Goal: Transaction & Acquisition: Purchase product/service

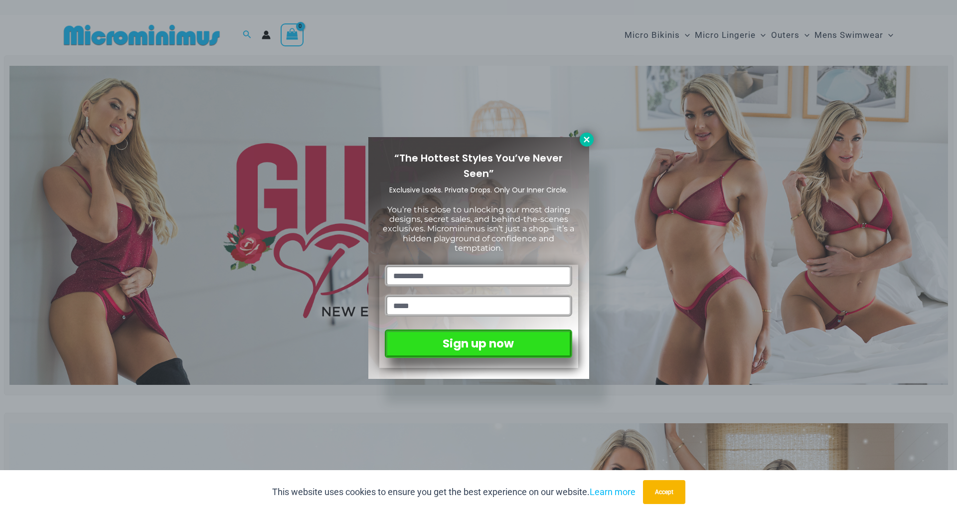
click at [589, 141] on icon at bounding box center [586, 139] width 9 height 9
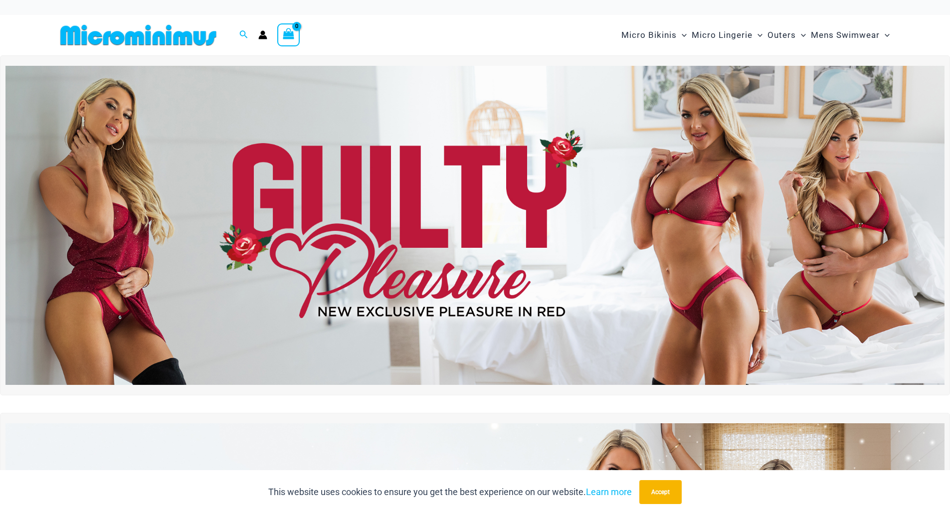
click at [657, 210] on img at bounding box center [474, 225] width 939 height 319
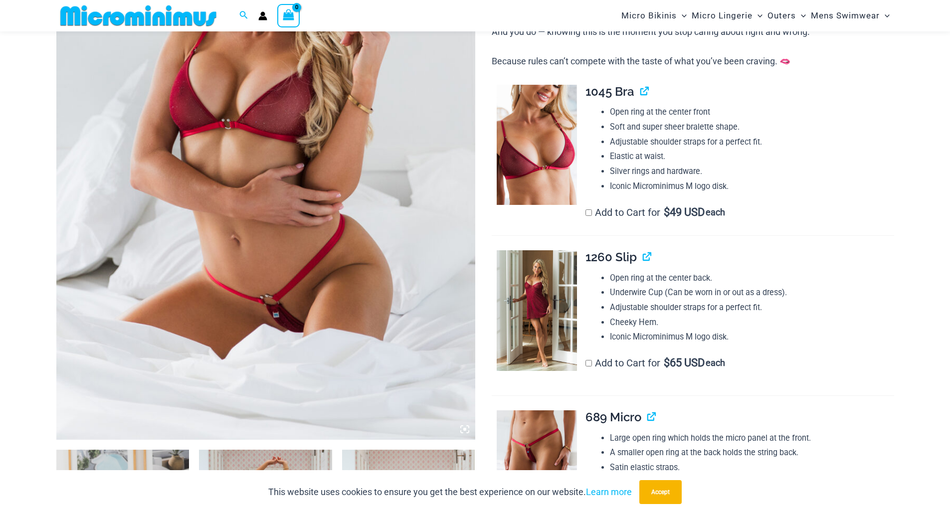
scroll to position [391, 0]
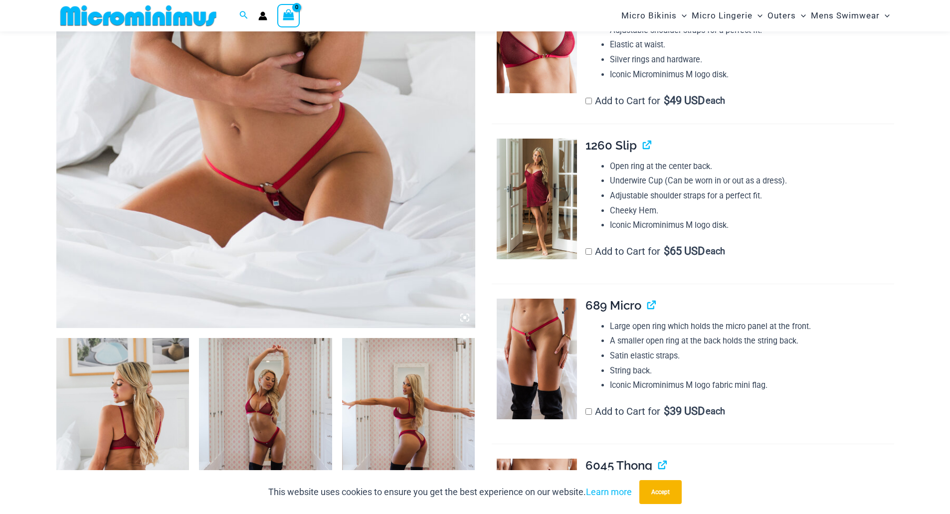
click at [538, 343] on img at bounding box center [537, 359] width 80 height 121
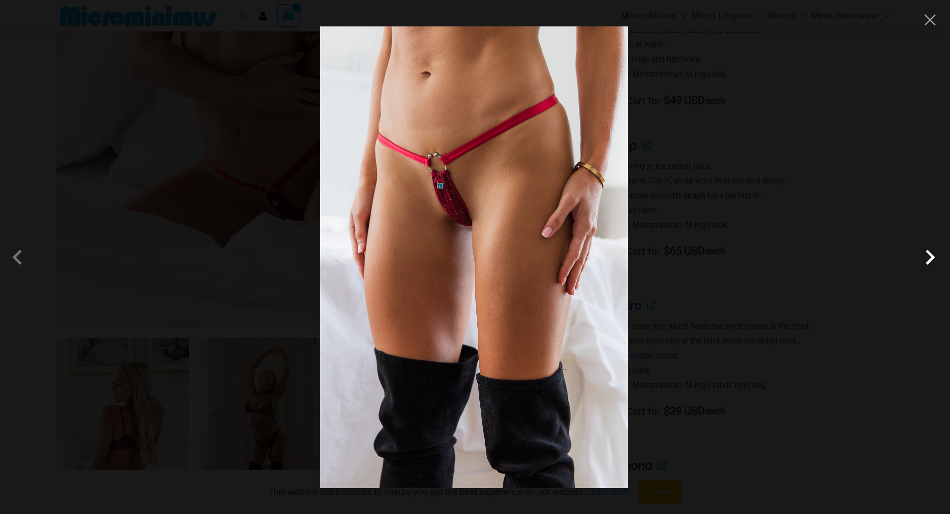
click at [930, 258] on span at bounding box center [930, 257] width 30 height 30
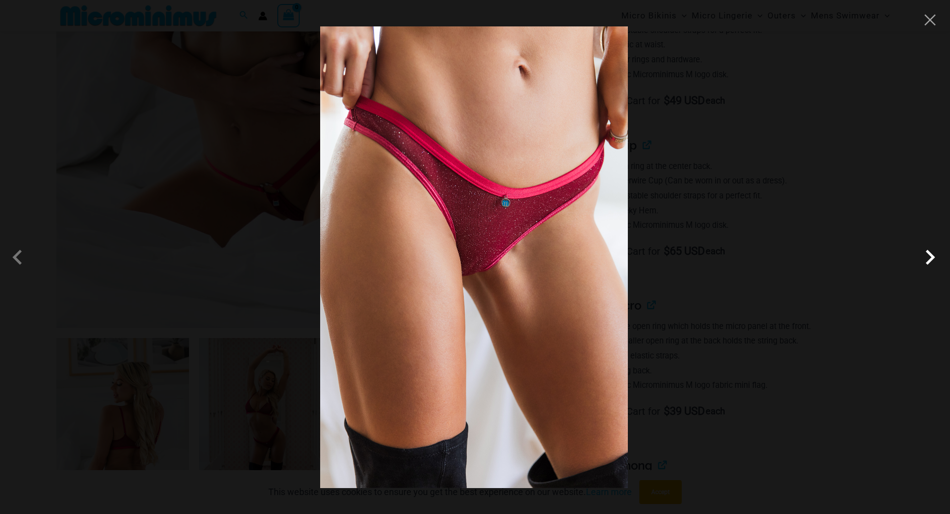
click at [930, 258] on span at bounding box center [930, 257] width 30 height 30
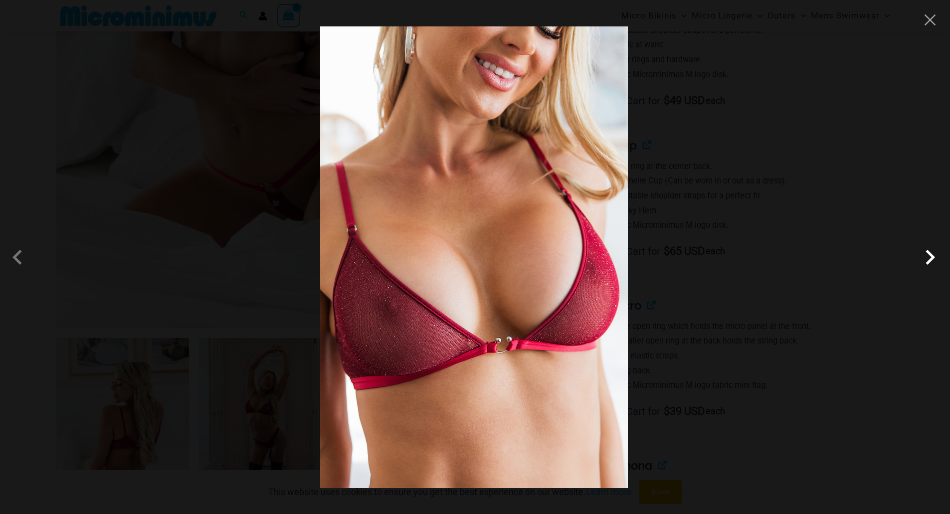
click at [930, 258] on span at bounding box center [930, 257] width 30 height 30
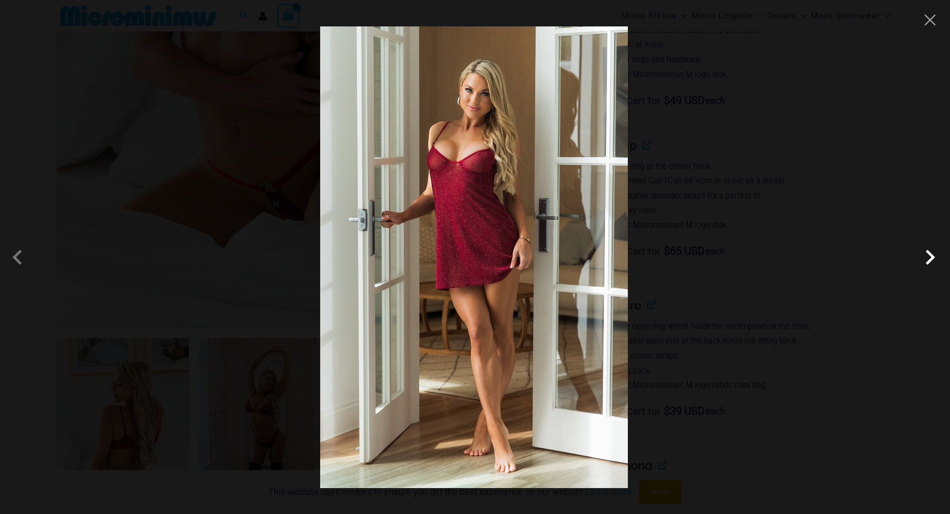
click at [930, 258] on span at bounding box center [930, 257] width 30 height 30
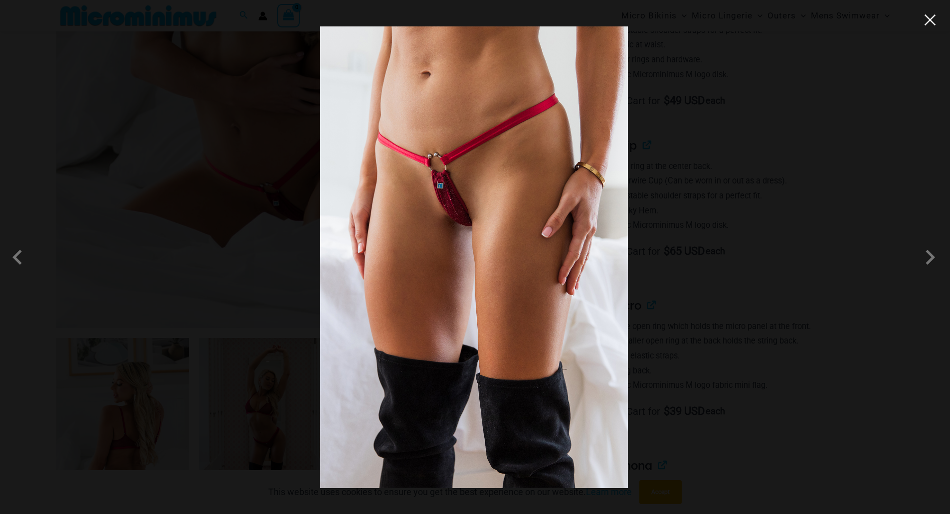
click at [931, 13] on button "Close" at bounding box center [930, 19] width 15 height 15
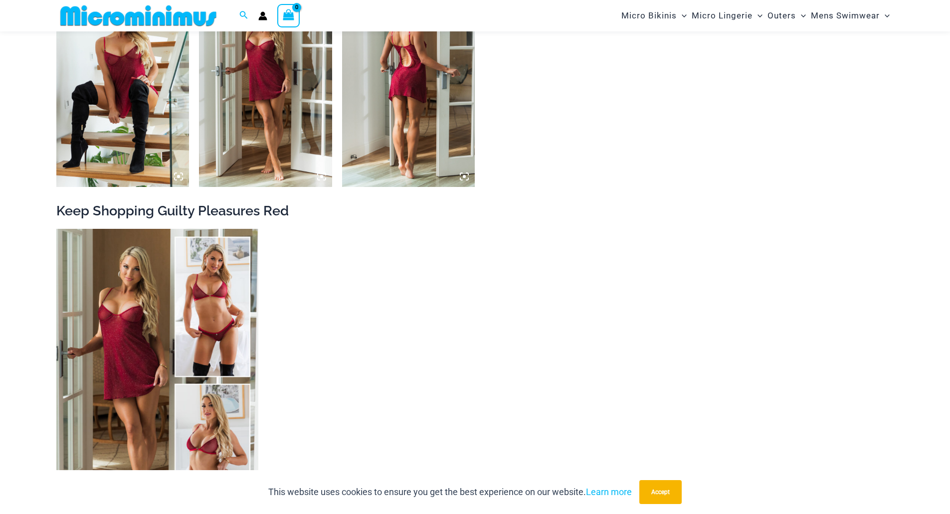
scroll to position [1588, 0]
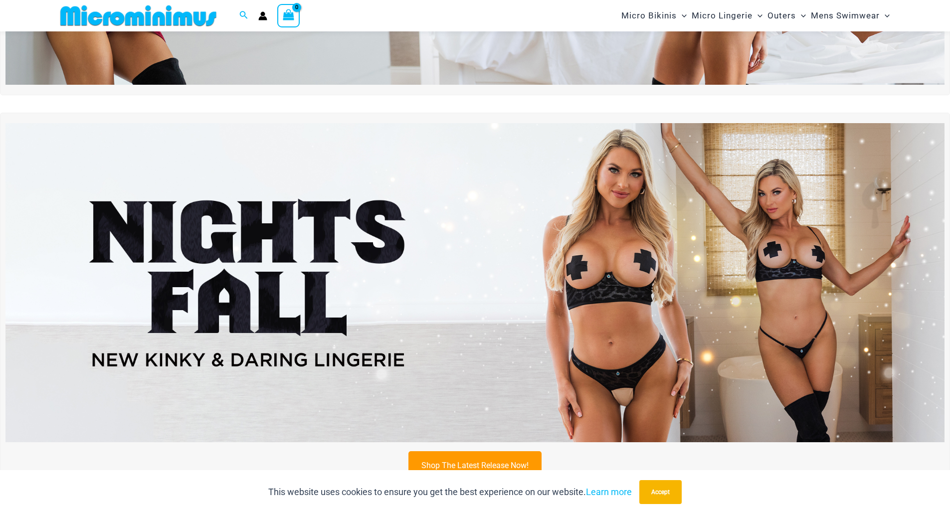
scroll to position [341, 0]
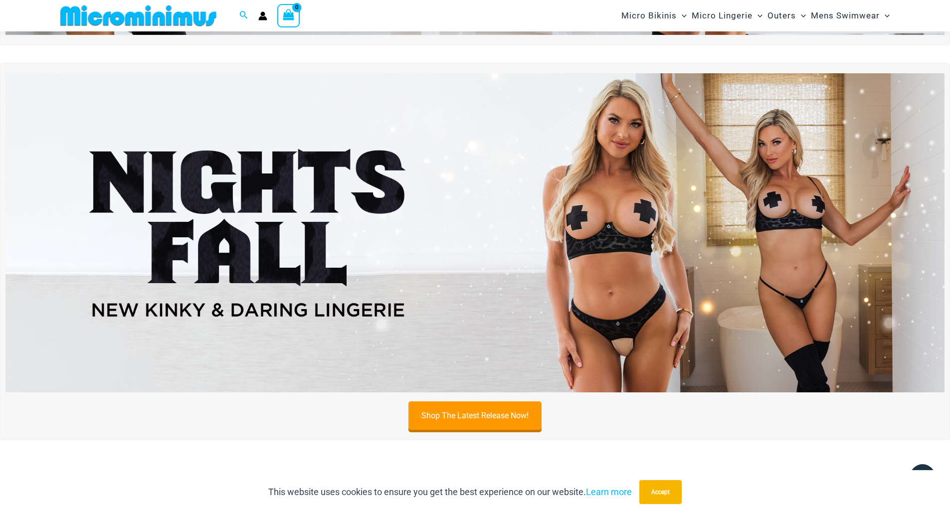
click at [602, 246] on img at bounding box center [474, 232] width 939 height 319
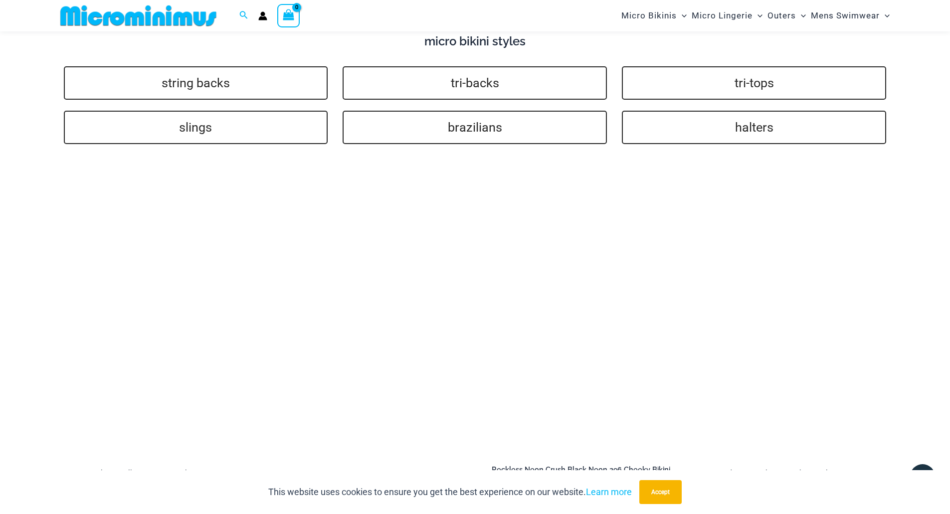
scroll to position [2485, 0]
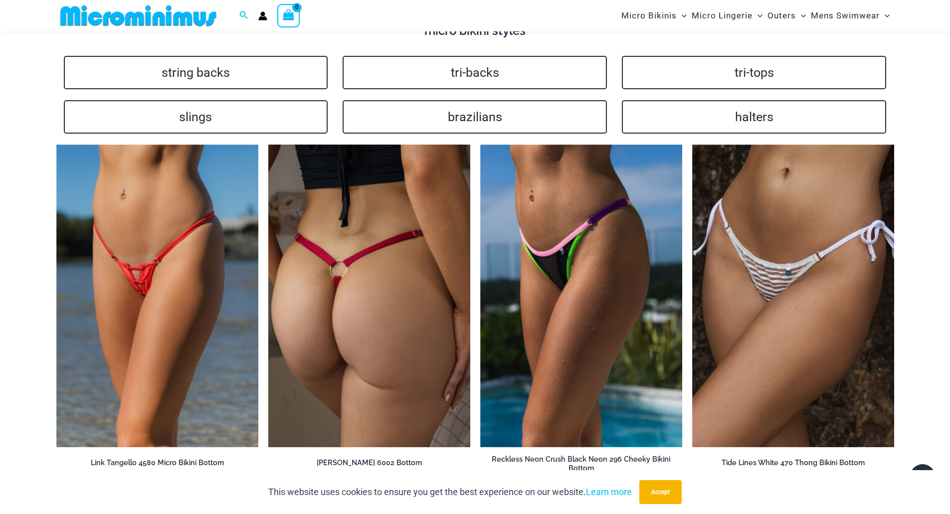
click at [340, 278] on img at bounding box center [369, 296] width 202 height 303
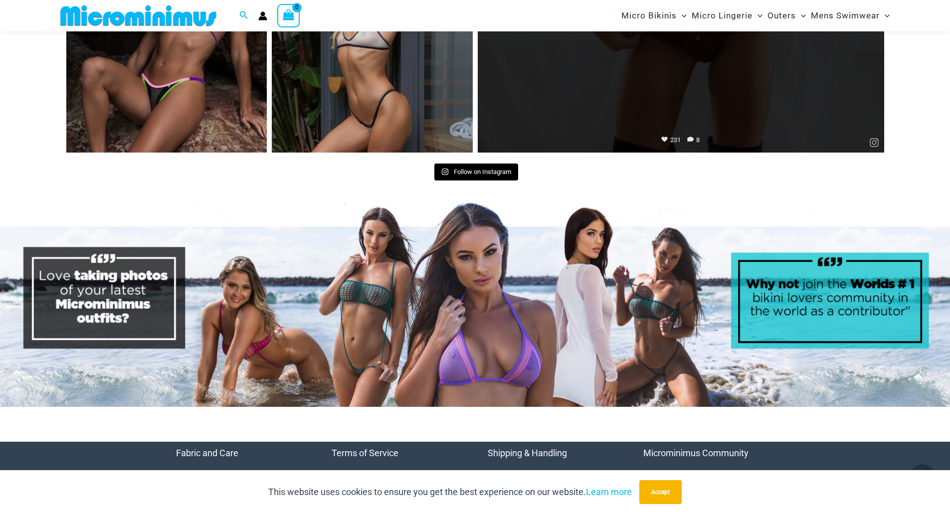
scroll to position [5082, 0]
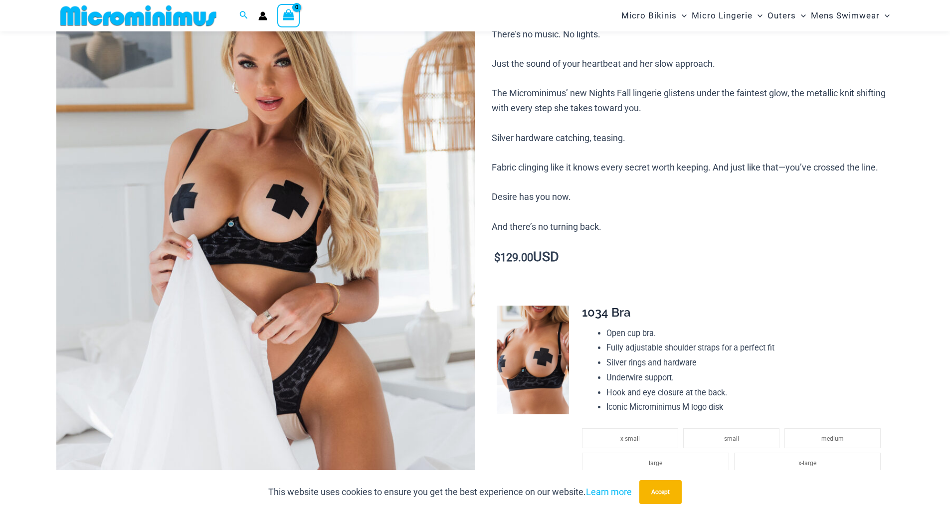
scroll to position [190, 0]
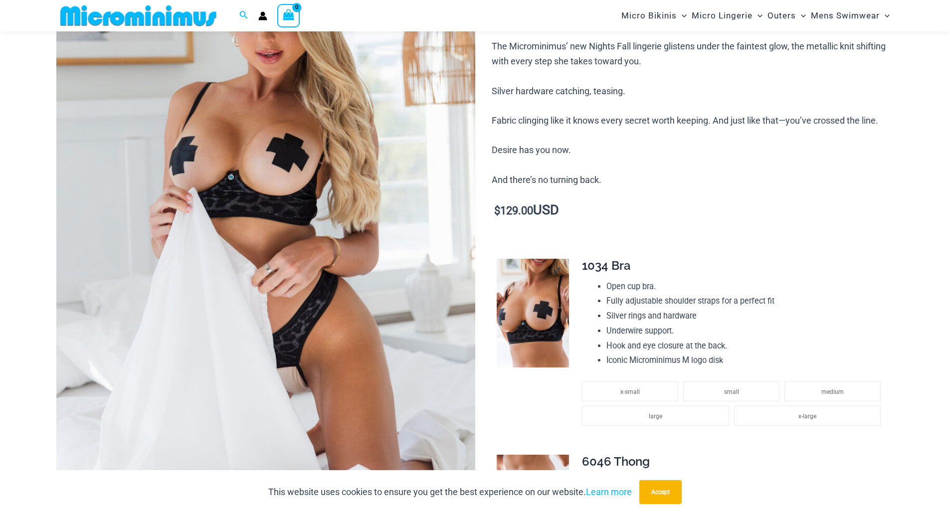
click at [515, 310] on img at bounding box center [533, 313] width 72 height 109
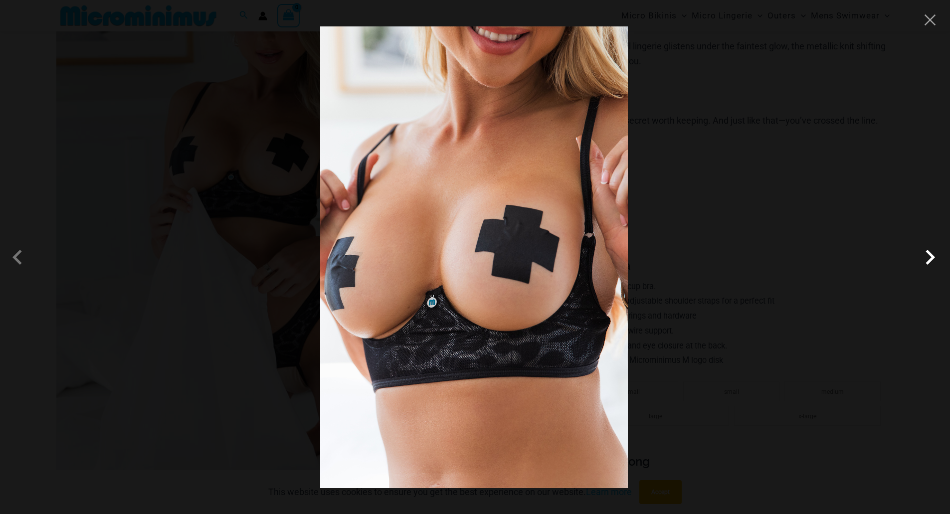
click at [924, 260] on span at bounding box center [930, 257] width 30 height 30
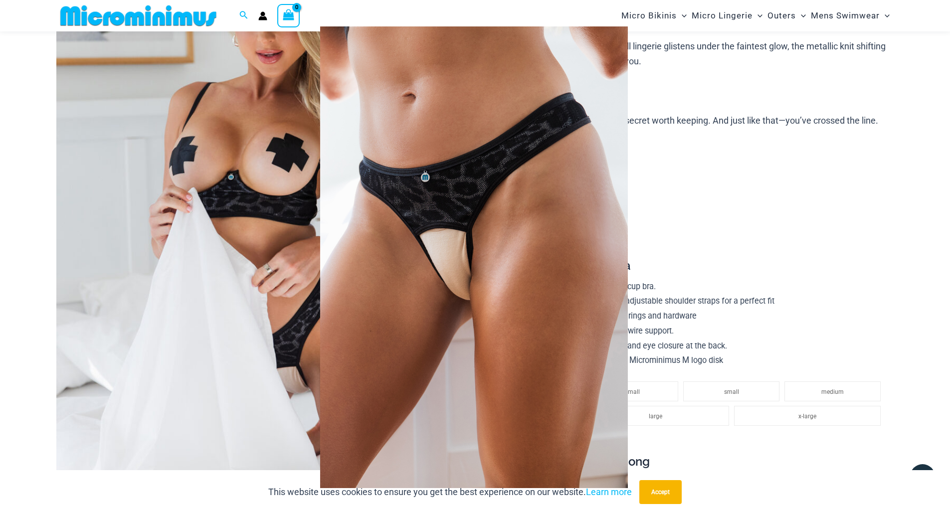
click at [924, 260] on span at bounding box center [930, 257] width 30 height 30
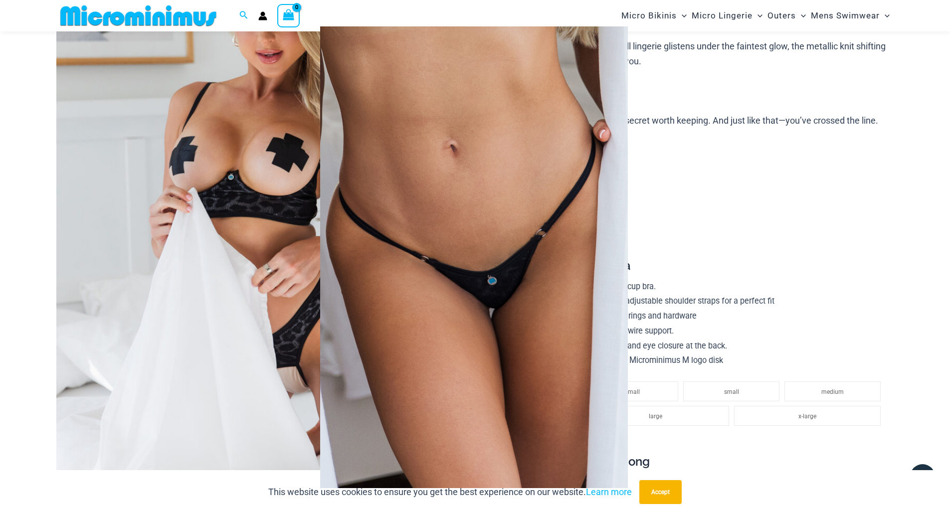
click at [924, 260] on span at bounding box center [930, 257] width 30 height 30
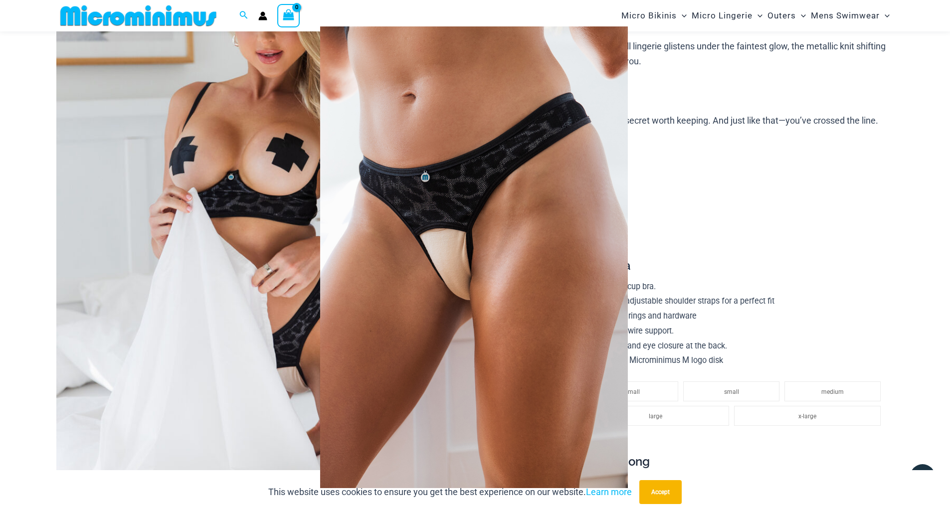
click at [924, 260] on span at bounding box center [930, 257] width 30 height 30
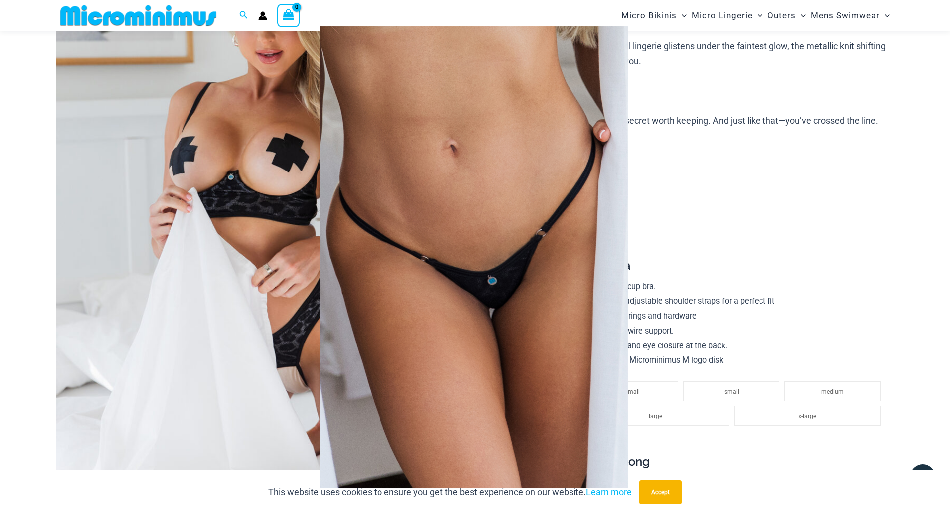
click at [924, 260] on span at bounding box center [930, 257] width 30 height 30
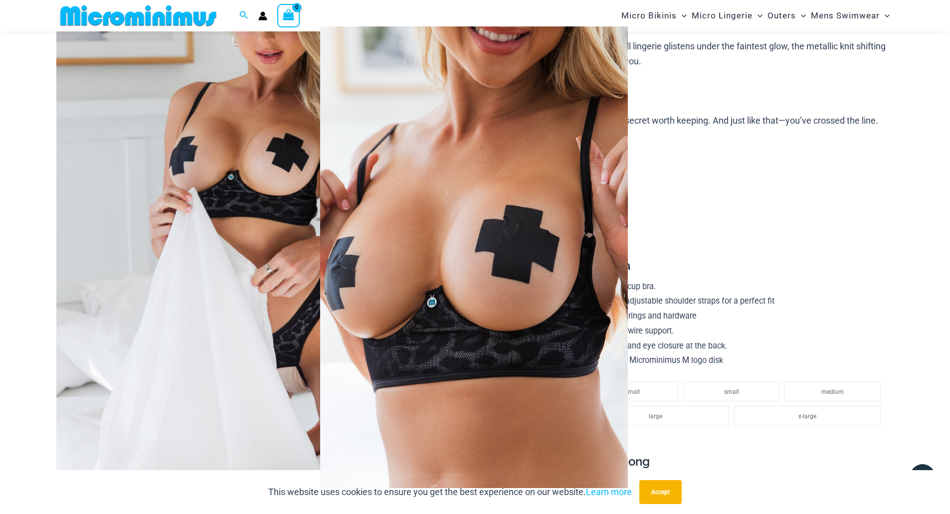
click at [924, 260] on span at bounding box center [930, 257] width 30 height 30
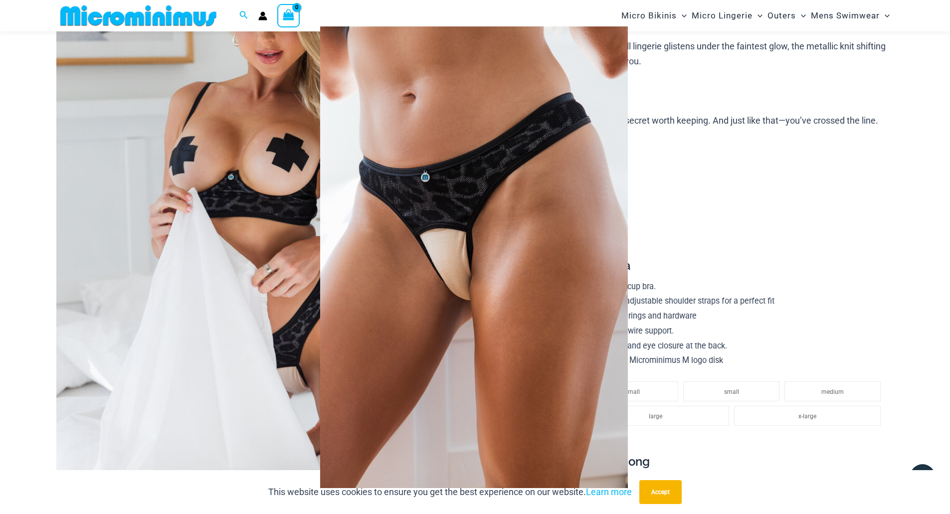
click at [862, 229] on div at bounding box center [475, 257] width 950 height 514
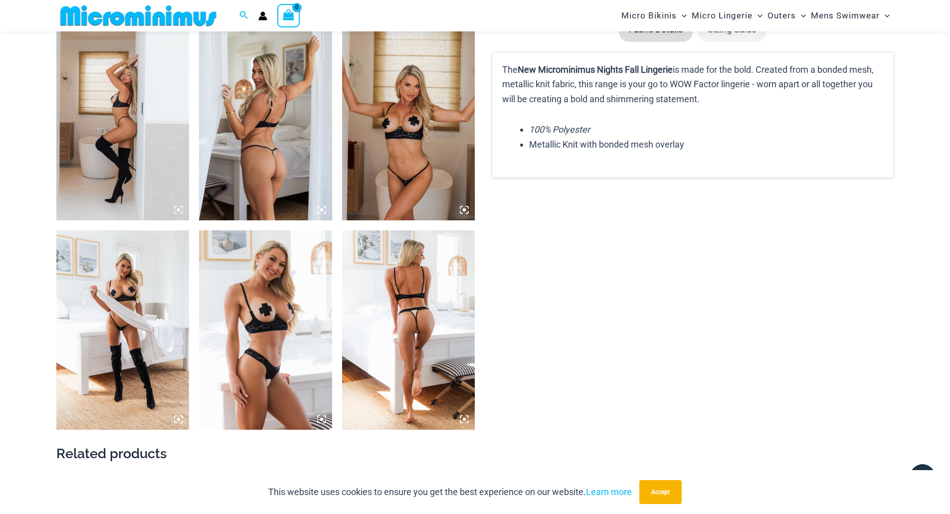
scroll to position [1337, 0]
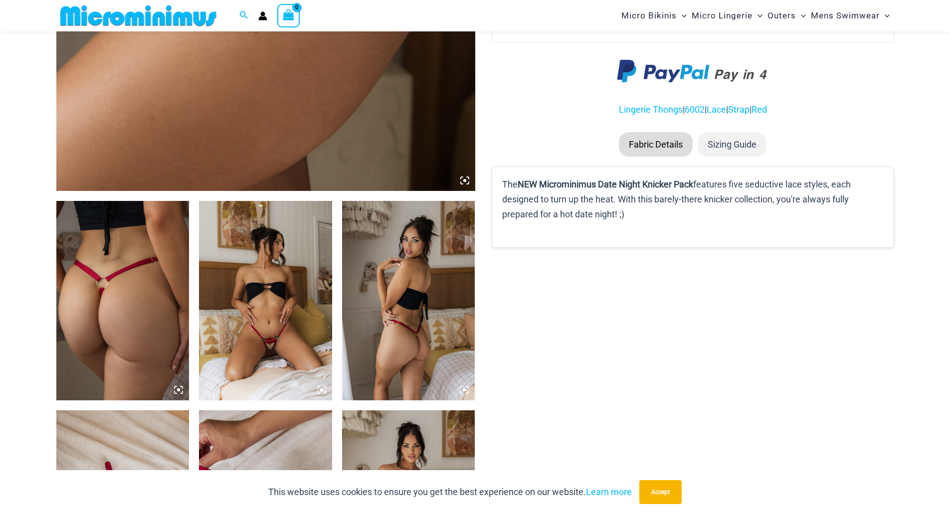
scroll to position [540, 0]
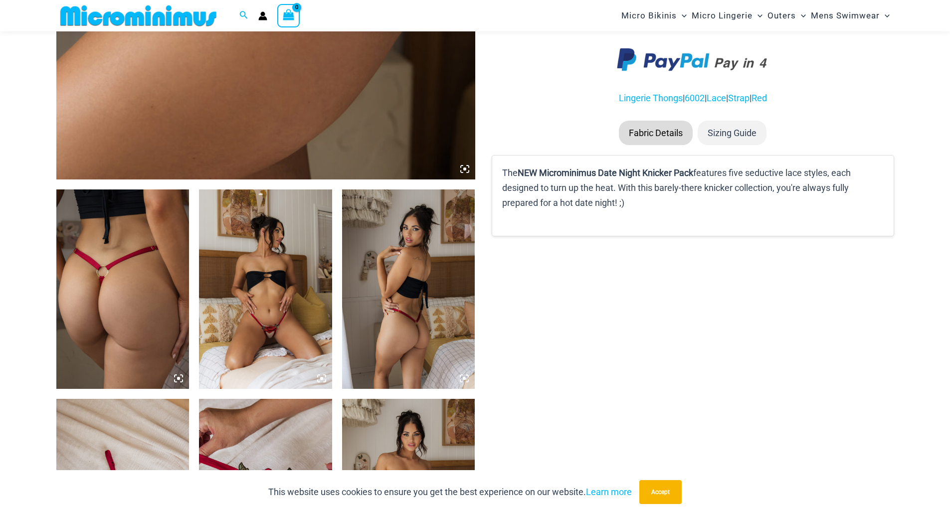
click at [290, 269] on img at bounding box center [265, 288] width 133 height 199
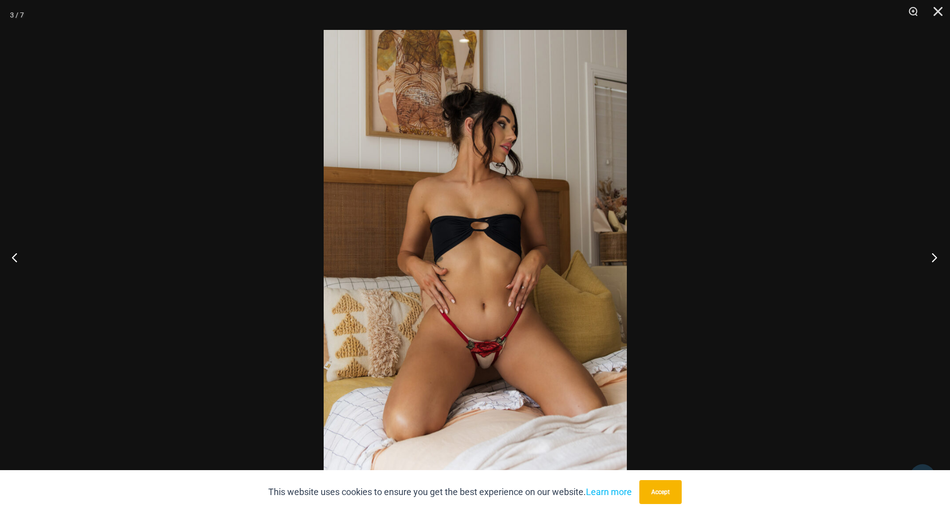
click at [932, 252] on button "Next" at bounding box center [931, 257] width 37 height 50
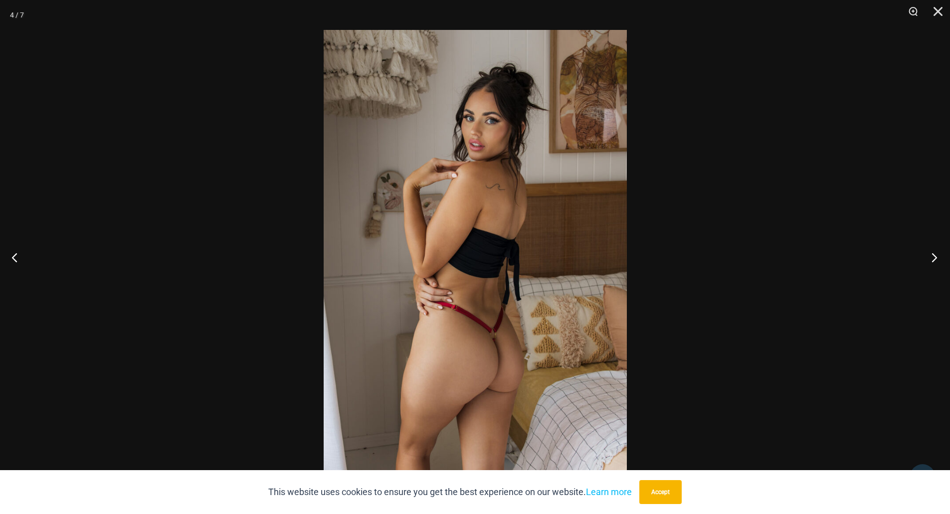
click at [932, 252] on button "Next" at bounding box center [931, 257] width 37 height 50
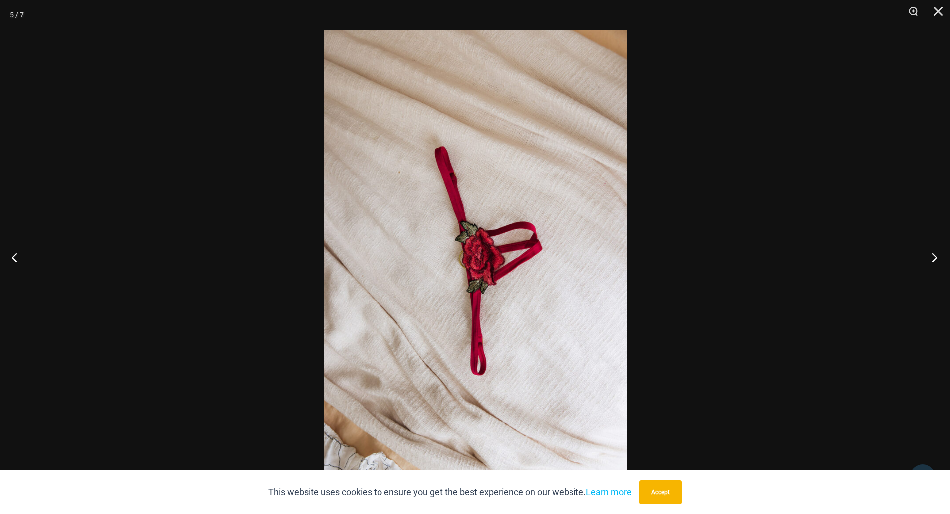
click at [932, 252] on button "Next" at bounding box center [931, 257] width 37 height 50
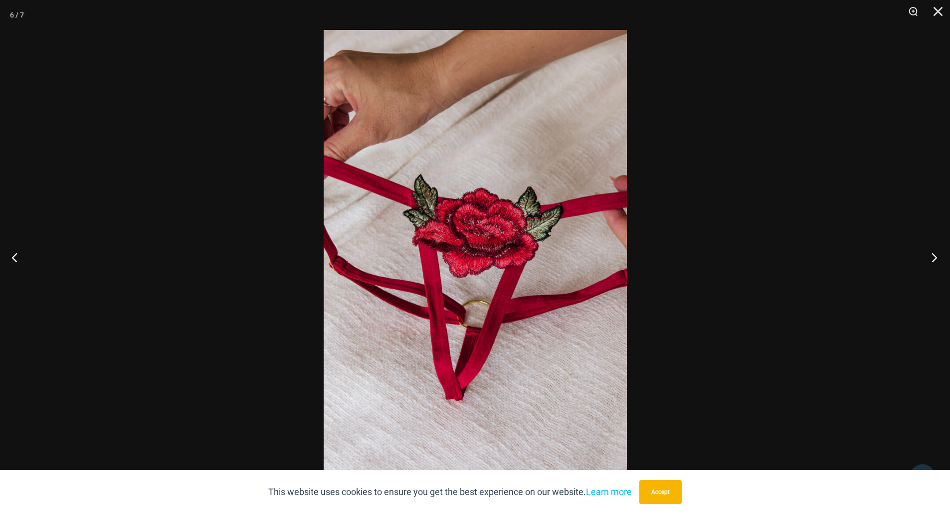
click at [932, 252] on button "Next" at bounding box center [931, 257] width 37 height 50
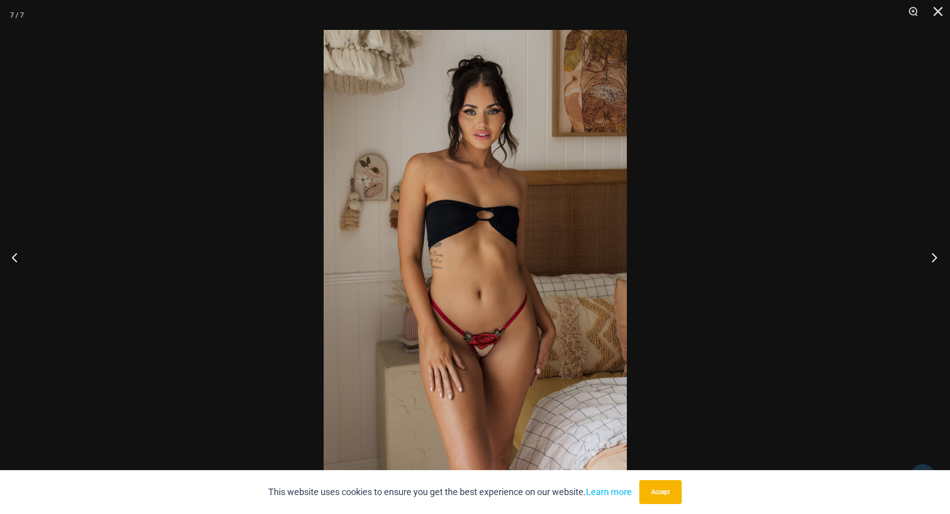
click at [932, 252] on button "Next" at bounding box center [931, 257] width 37 height 50
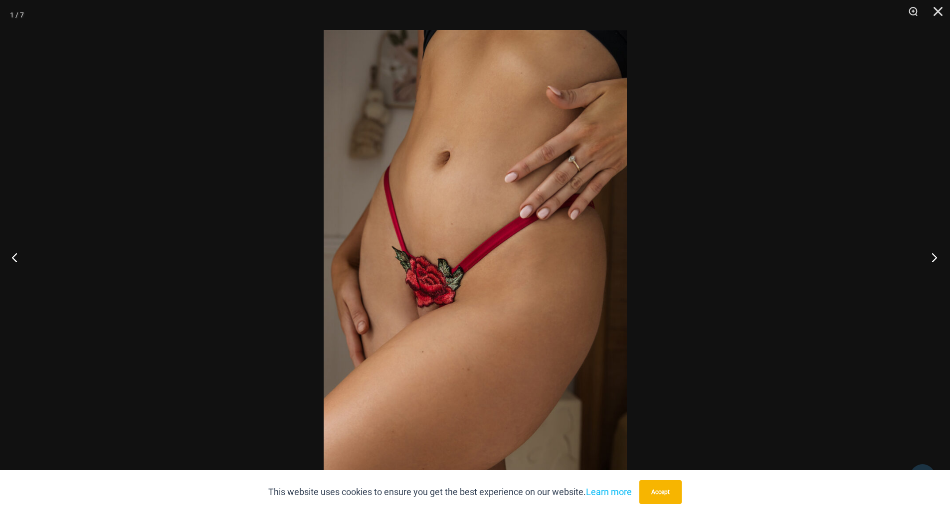
click at [932, 252] on button "Next" at bounding box center [931, 257] width 37 height 50
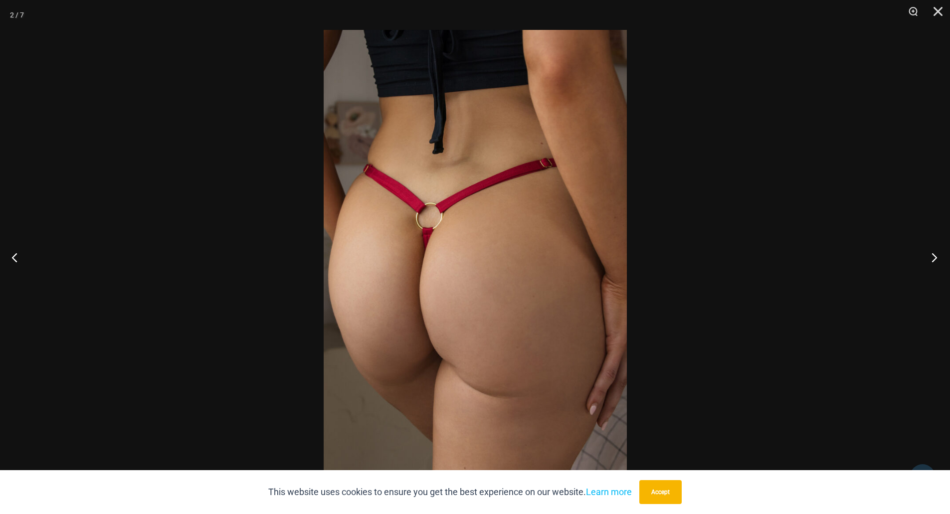
click at [932, 252] on button "Next" at bounding box center [931, 257] width 37 height 50
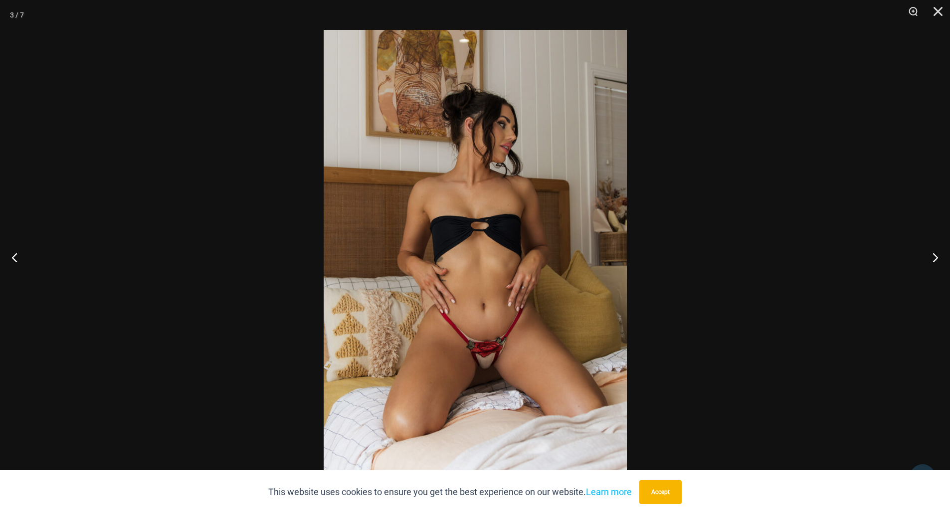
click at [909, 207] on div at bounding box center [475, 257] width 950 height 514
